Goal: Information Seeking & Learning: Learn about a topic

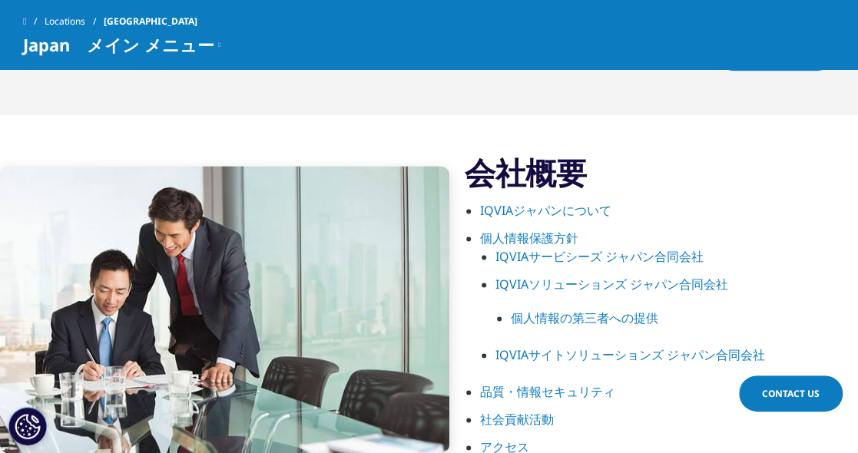
click at [547, 204] on link "IQVIAジャパンについて" at bounding box center [545, 210] width 131 height 17
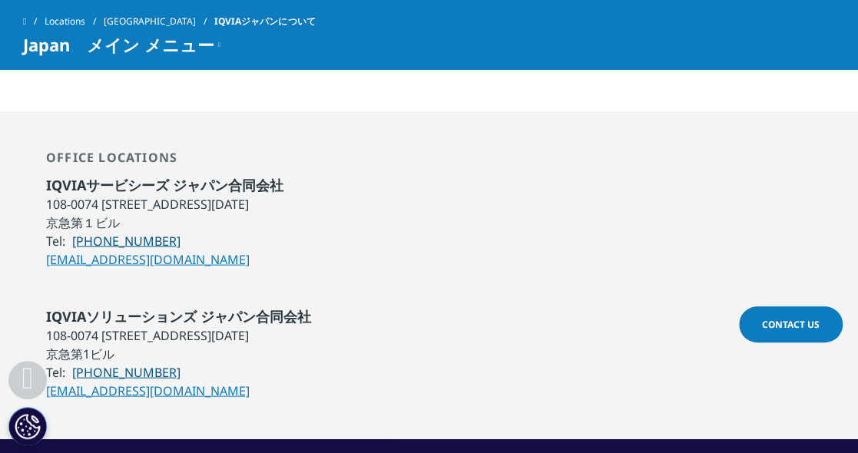
scroll to position [1375, 0]
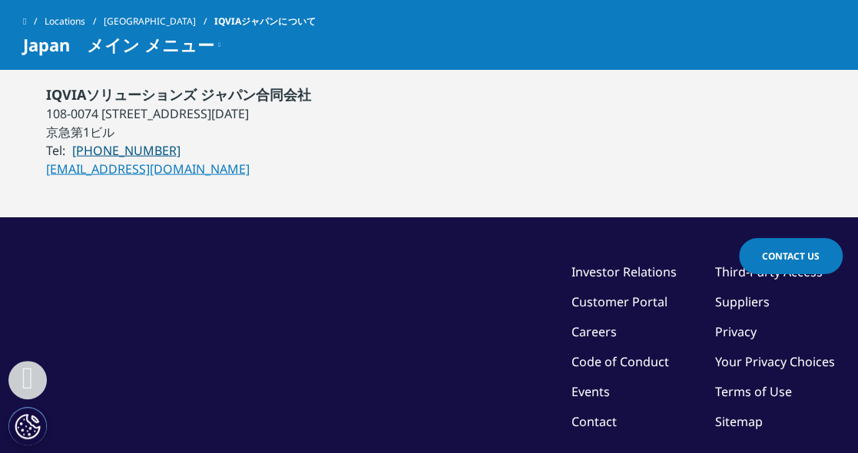
scroll to position [1651, 0]
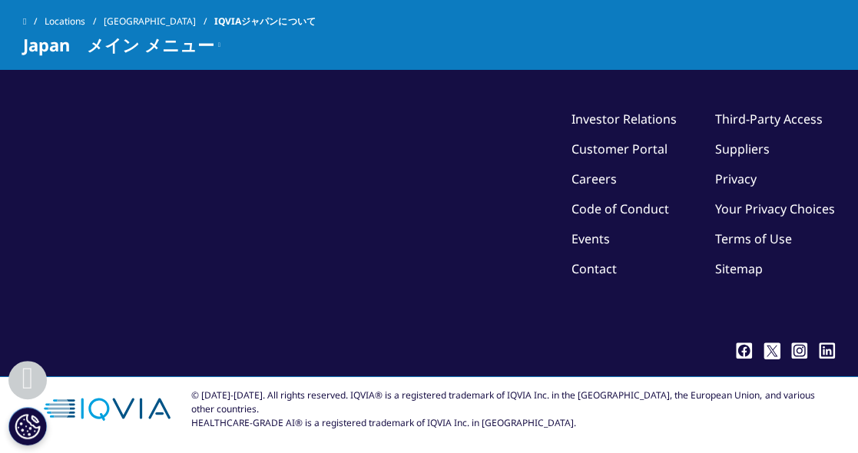
click at [745, 152] on link "Suppliers" at bounding box center [742, 149] width 55 height 17
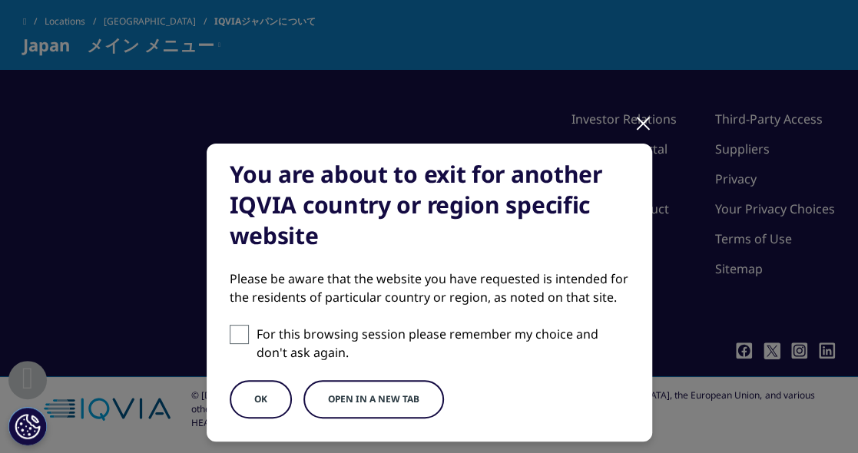
click at [642, 123] on div at bounding box center [644, 122] width 18 height 42
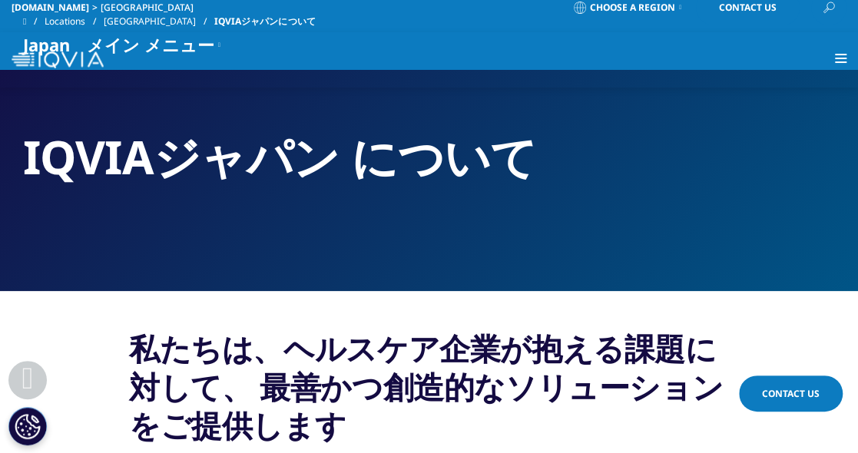
scroll to position [0, 0]
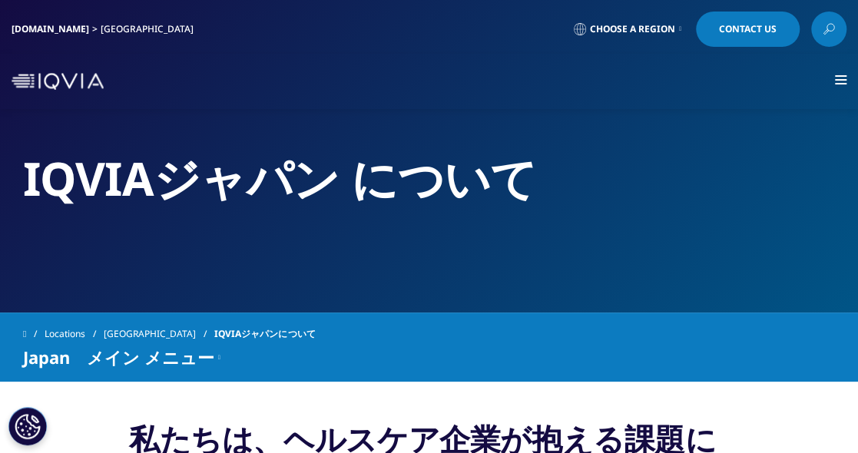
click at [655, 27] on span "Choose a Region" at bounding box center [632, 29] width 85 height 12
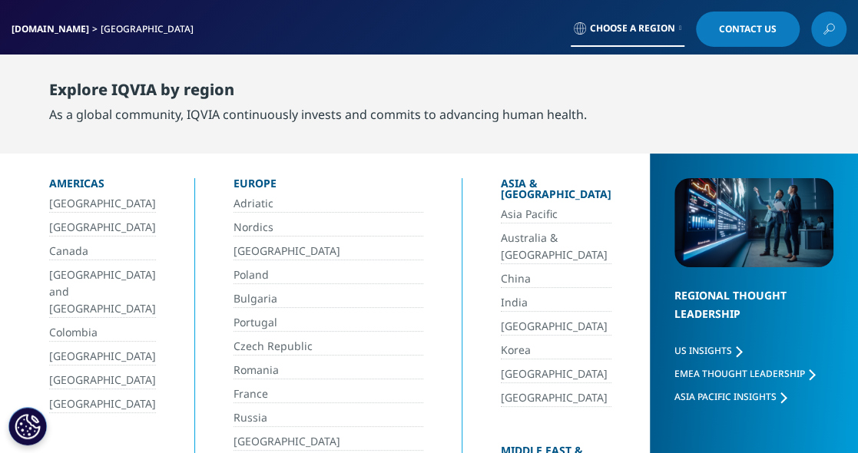
click at [652, 35] on link "Choose a Region" at bounding box center [628, 29] width 114 height 35
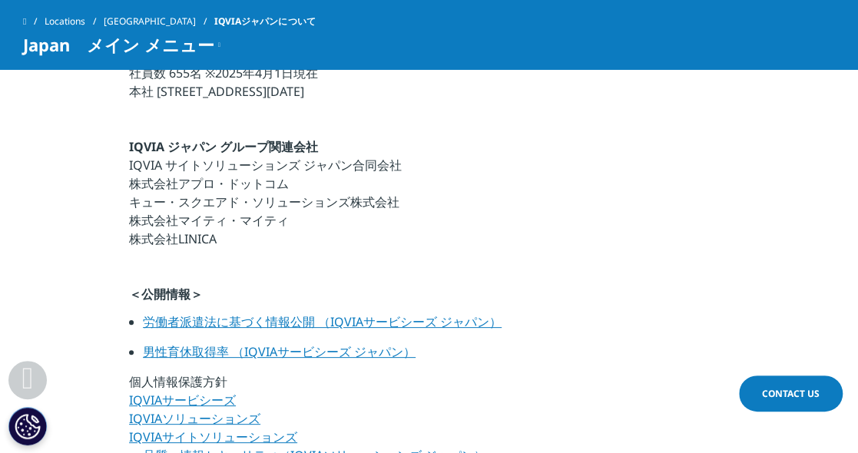
click at [22, 377] on span at bounding box center [28, 377] width 12 height 33
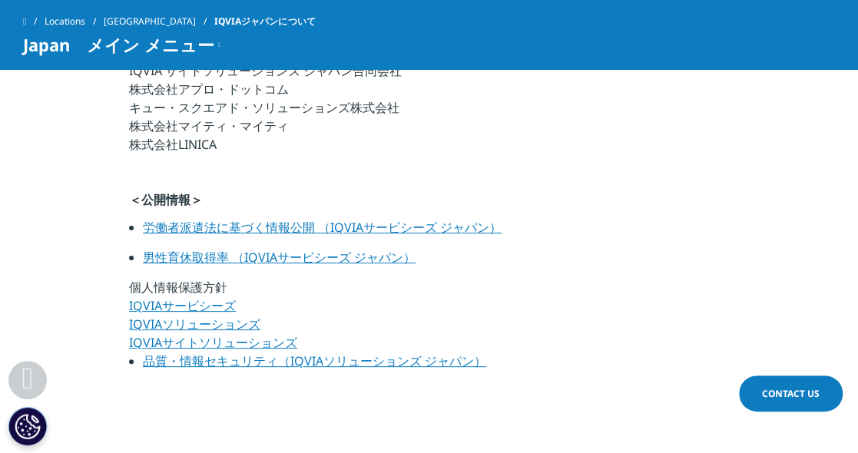
scroll to position [965, 0]
click at [201, 311] on link "IQVIAサービシーズ" at bounding box center [182, 306] width 107 height 17
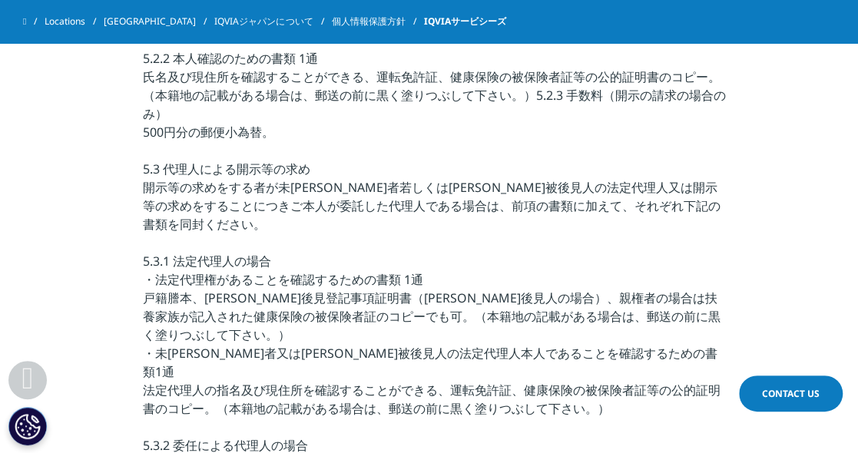
scroll to position [3505, 0]
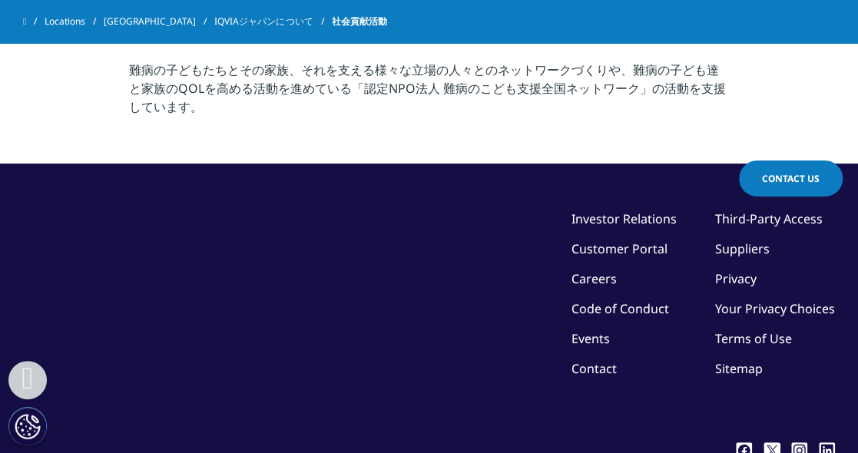
scroll to position [643, 0]
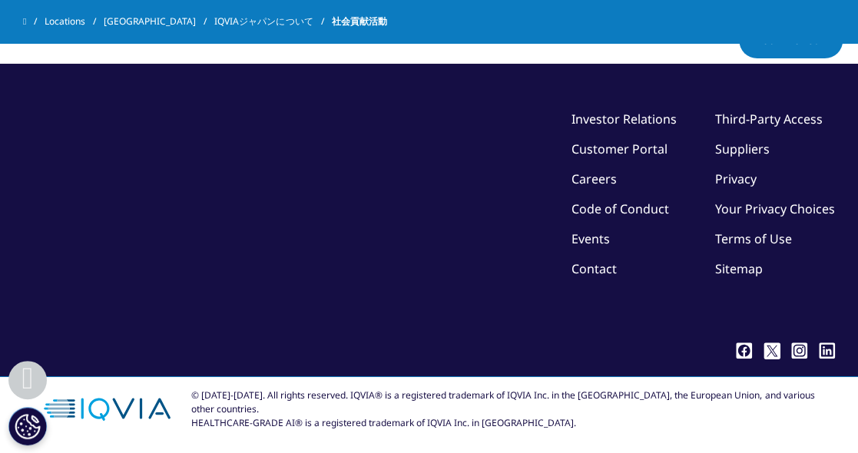
click at [602, 146] on link "Customer Portal" at bounding box center [620, 149] width 96 height 17
click at [602, 123] on link "Investor Relations" at bounding box center [624, 119] width 105 height 17
